Goal: Task Accomplishment & Management: Use online tool/utility

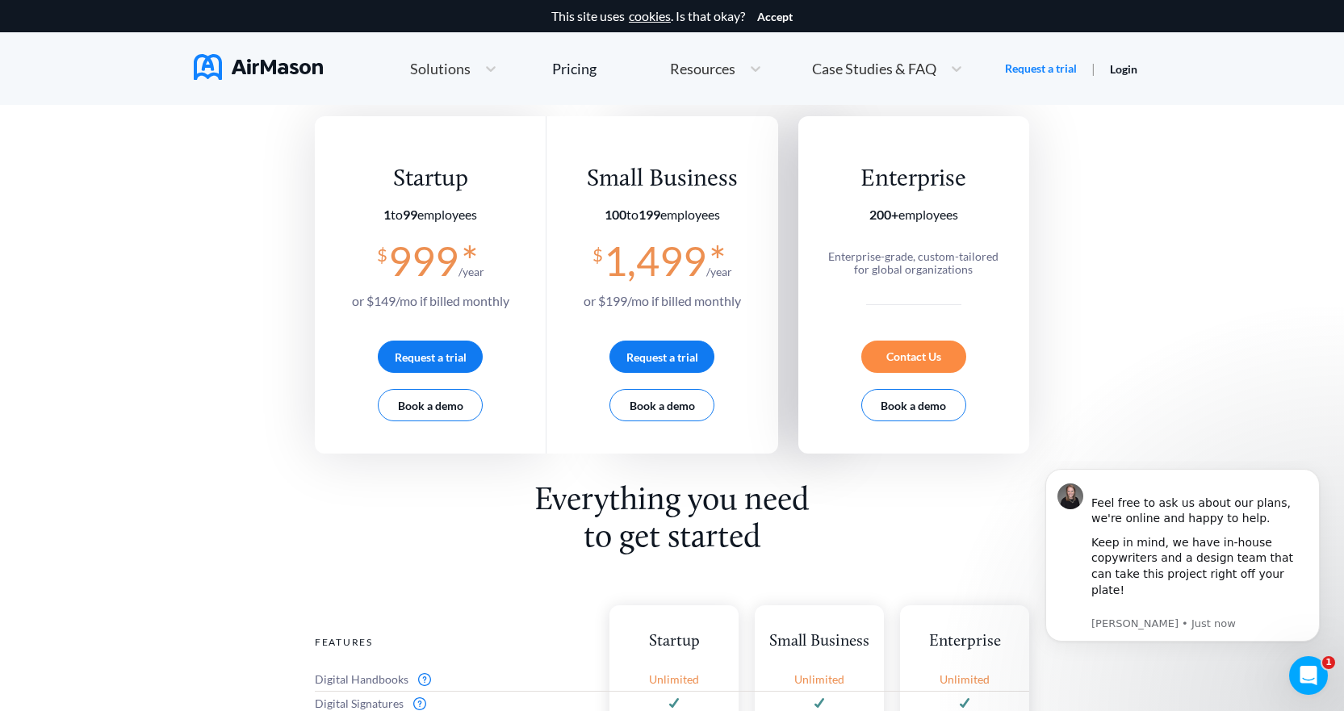
scroll to position [242, 0]
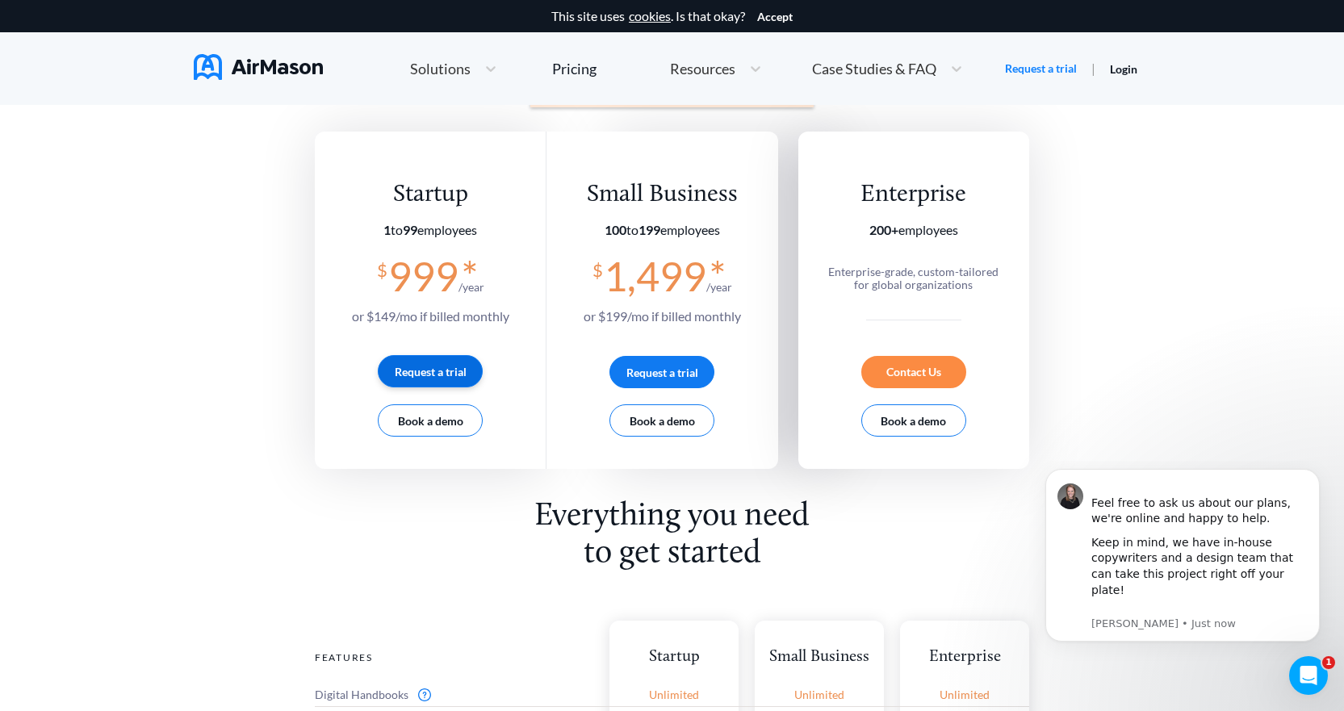
click at [416, 370] on button "Request a trial" at bounding box center [430, 371] width 105 height 32
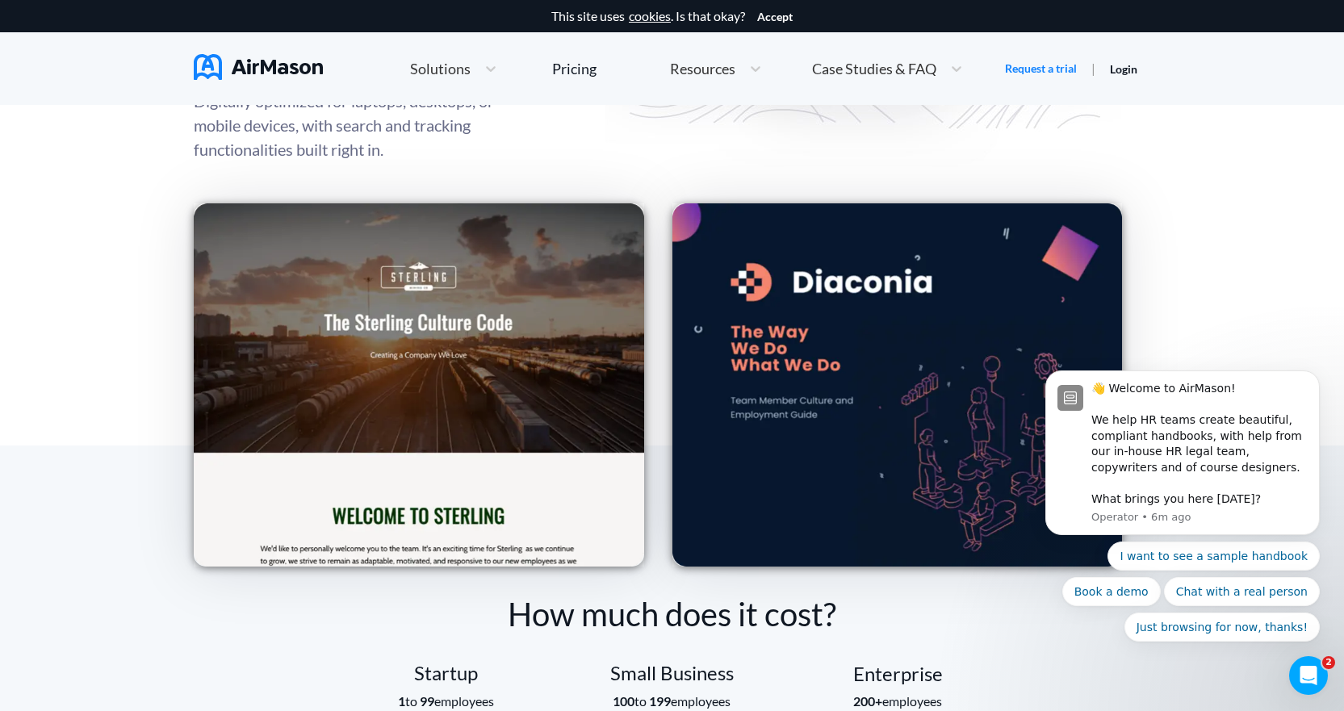
scroll to position [2259, 0]
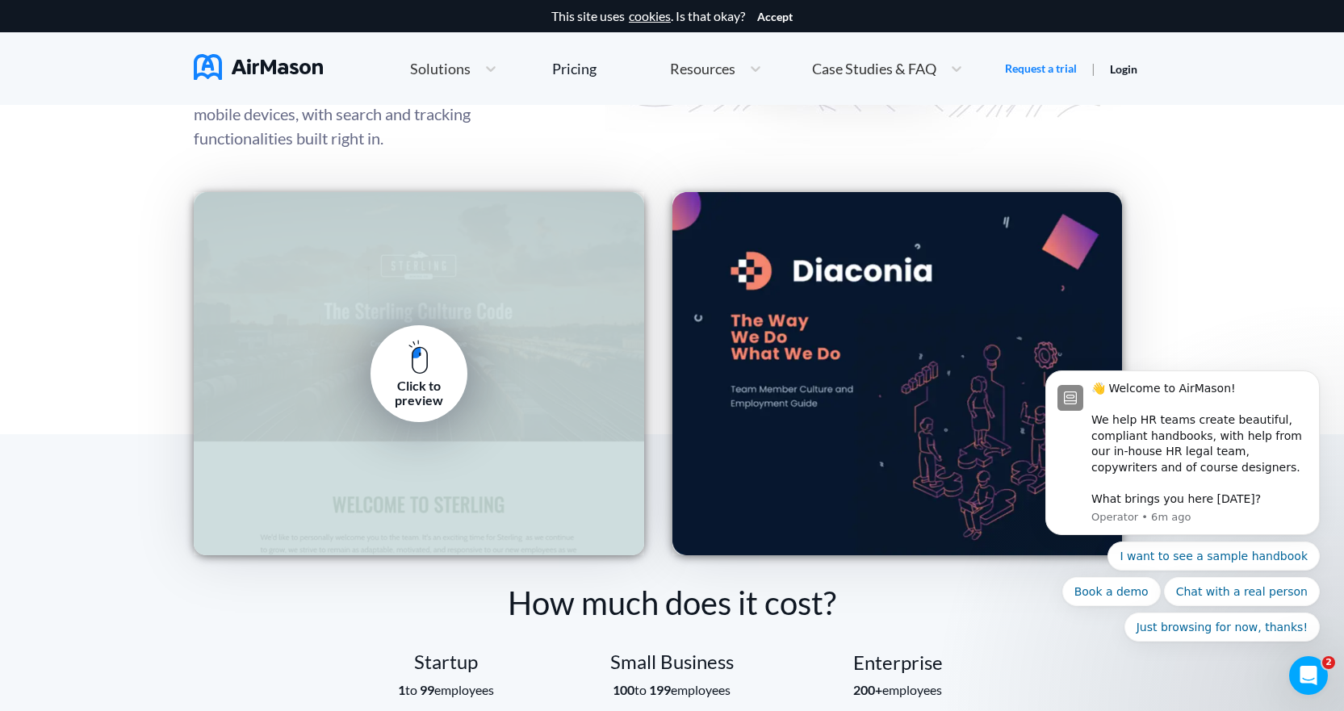
click at [411, 384] on div "Click to preview" at bounding box center [418, 393] width 73 height 30
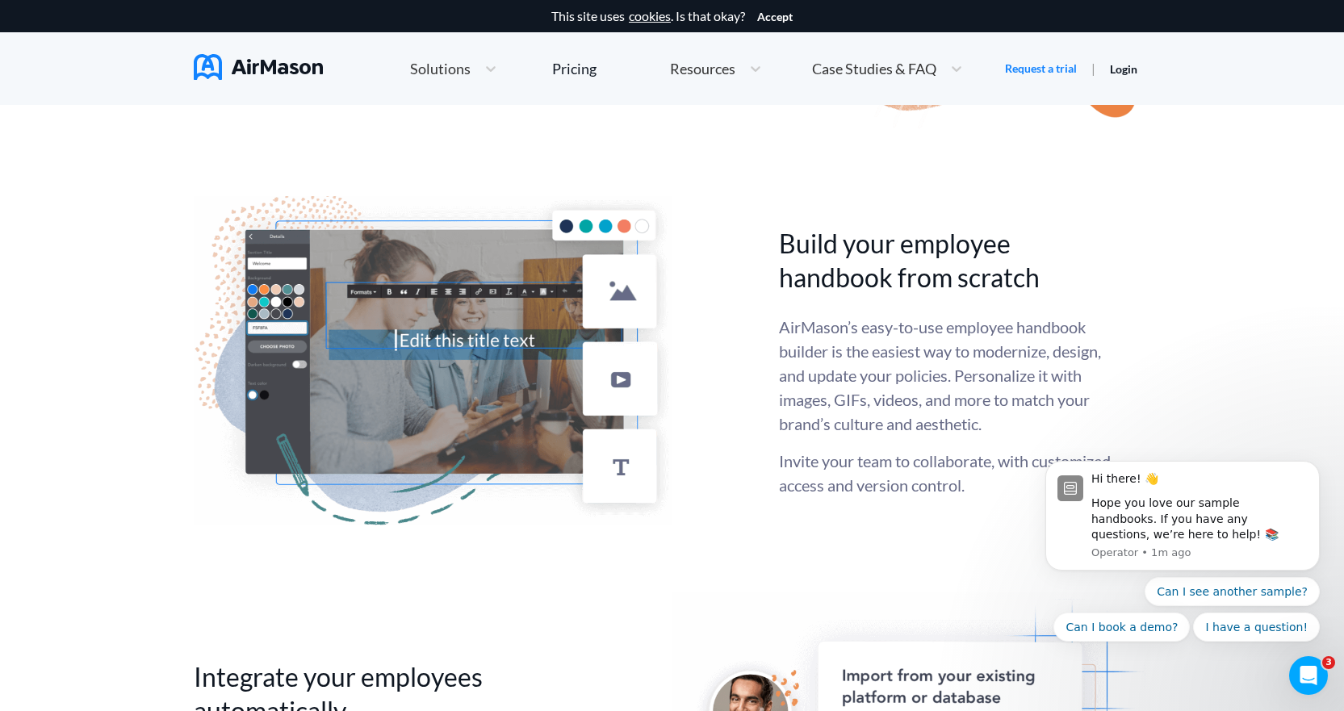
scroll to position [3631, 0]
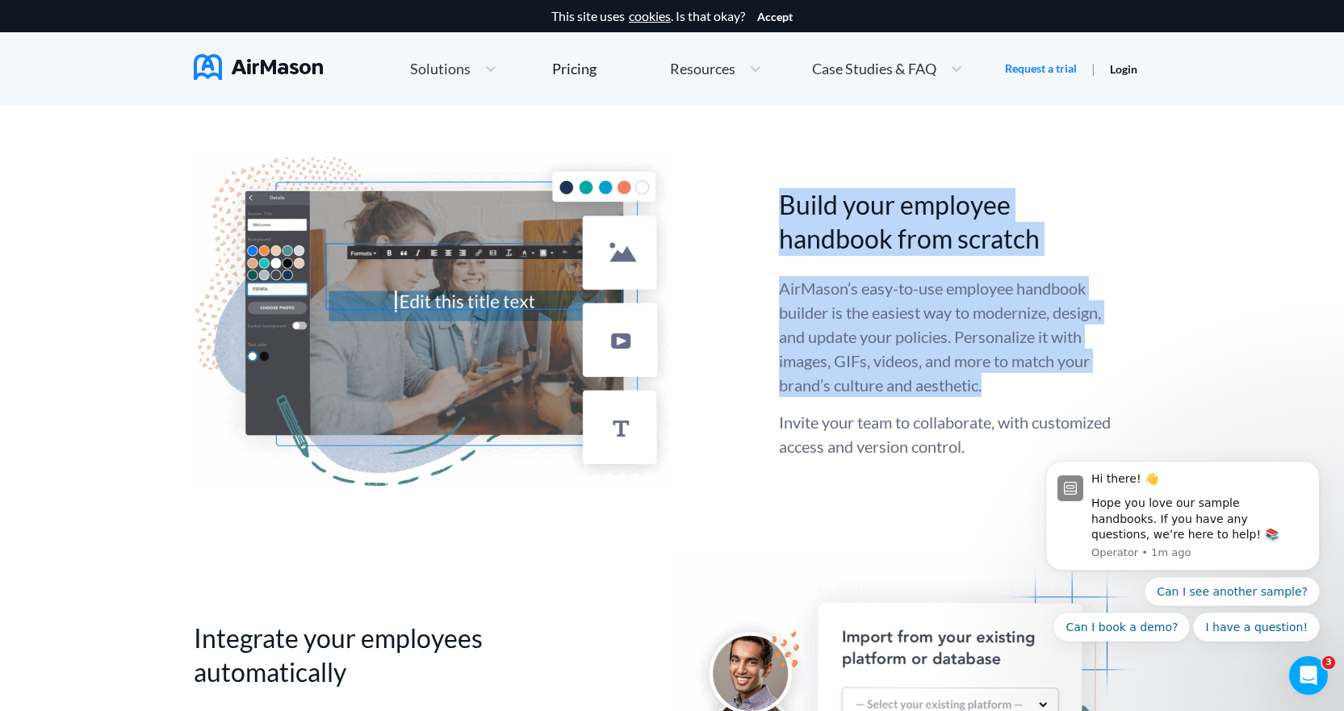
drag, startPoint x: 779, startPoint y: 207, endPoint x: 997, endPoint y: 391, distance: 285.8
click at [997, 391] on div "Build your employee handbook from scratch AirMason’s easy-to-use employee handb…" at bounding box center [964, 323] width 371 height 270
copy div "Build your employee handbook from scratch AirMason’s easy-to-use employee handb…"
click at [896, 337] on p "AirMason’s easy-to-use employee handbook builder is the easiest way to moderniz…" at bounding box center [952, 336] width 347 height 121
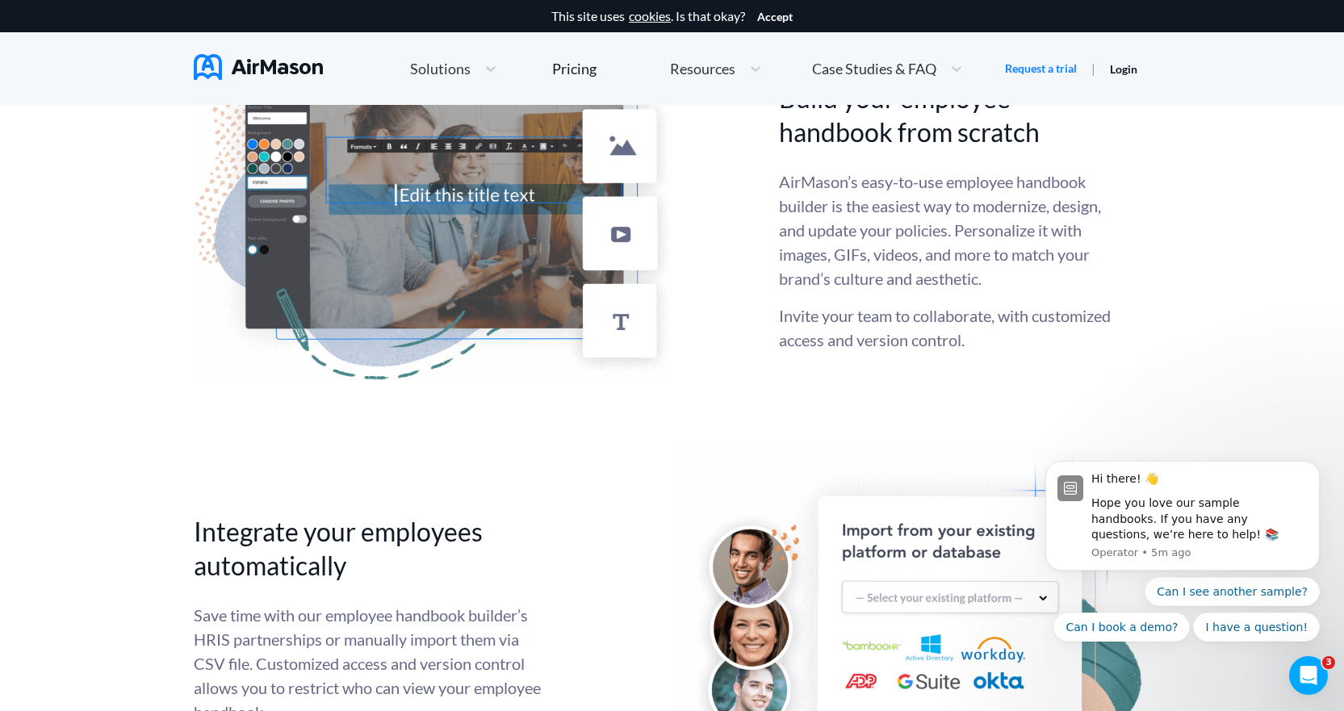
scroll to position [3954, 0]
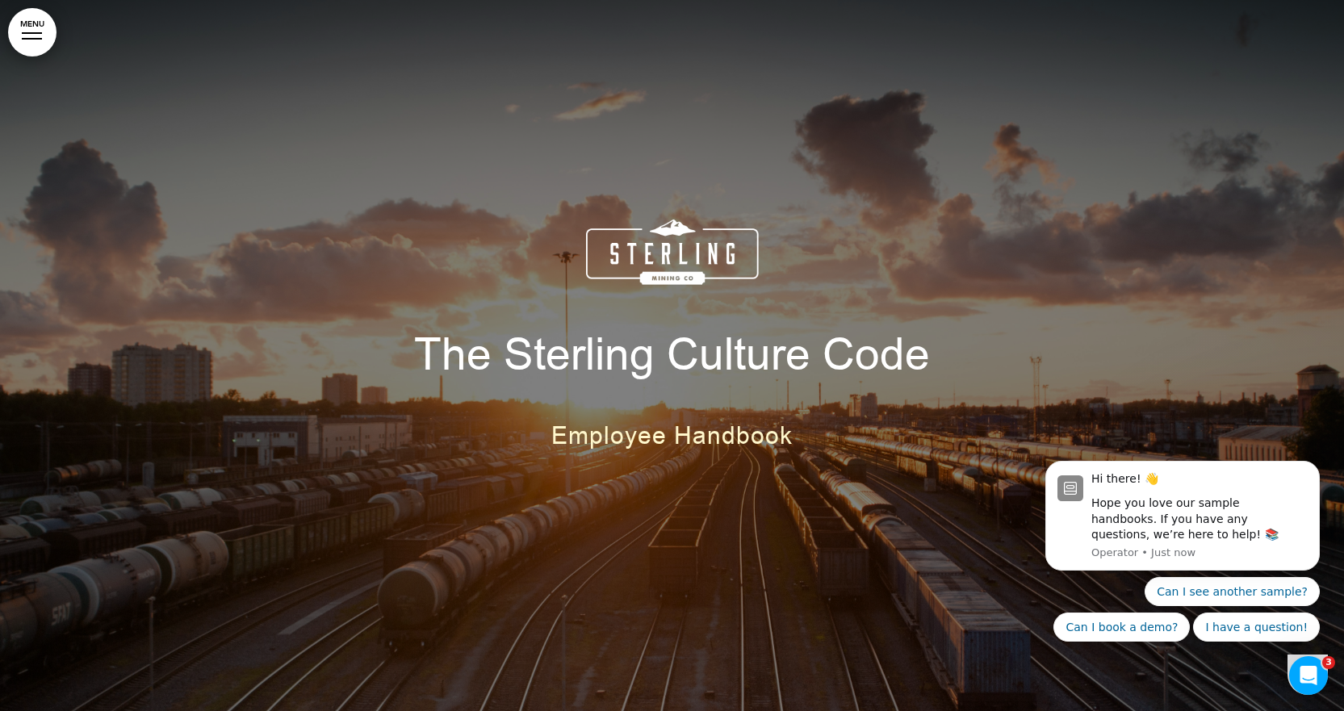
click at [628, 441] on span "Employee Handbook" at bounding box center [671, 436] width 241 height 32
